Goal: Download file/media

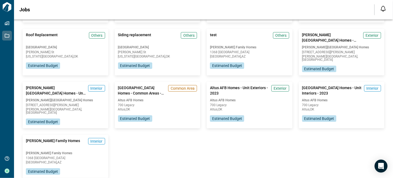
scroll to position [120, 0]
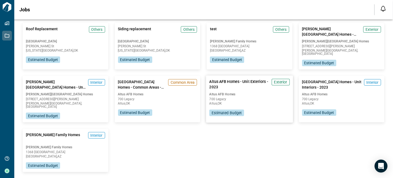
click at [258, 97] on span "700 Legacy" at bounding box center [249, 98] width 80 height 3
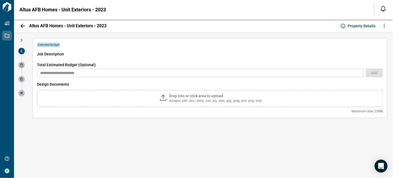
click at [22, 24] on icon "button" at bounding box center [22, 26] width 6 height 6
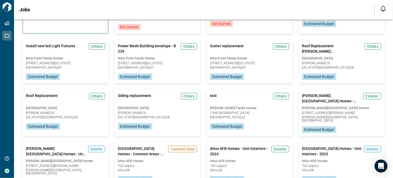
scroll to position [108, 0]
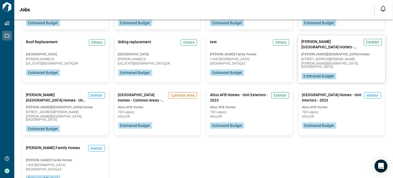
click at [370, 39] on span "Exterior" at bounding box center [372, 41] width 13 height 5
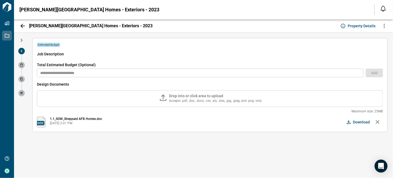
click at [65, 121] on span "[DATE] 3:01 PM" at bounding box center [76, 123] width 52 height 4
click at [360, 121] on span "Download" at bounding box center [361, 121] width 17 height 5
